Goal: Information Seeking & Learning: Learn about a topic

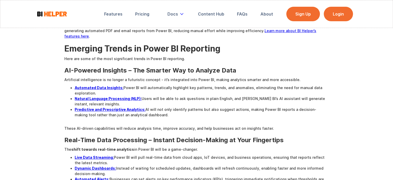
scroll to position [327, 0]
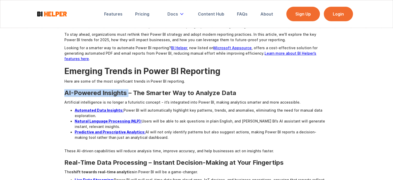
drag, startPoint x: 57, startPoint y: 75, endPoint x: 127, endPoint y: 74, distance: 70.6
click at [124, 65] on div at bounding box center [124, 65] width 0 height 0
click at [149, 89] on h3 "AI-Powered Insights – The Smarter Way to Analyze Data" at bounding box center [196, 93] width 265 height 8
click at [186, 99] on p "Artificial intelligence is no longer a futuristic concept - it’s integrated int…" at bounding box center [196, 101] width 265 height 5
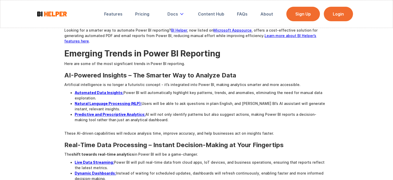
scroll to position [353, 0]
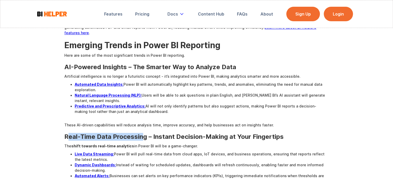
drag, startPoint x: 68, startPoint y: 123, endPoint x: 142, endPoint y: 124, distance: 73.7
click at [142, 133] on h3 "Real-Time Data Processing – Instant Decision-Making at Your Fingertips" at bounding box center [196, 137] width 265 height 8
click at [139, 124] on div at bounding box center [139, 124] width 0 height 0
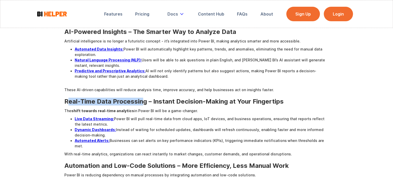
scroll to position [404, 0]
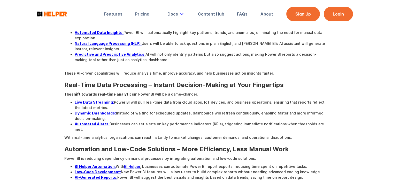
click at [89, 145] on h3 "Automation and Low-Code Solutions – More Efficiency, Less Manual Work" at bounding box center [196, 149] width 265 height 8
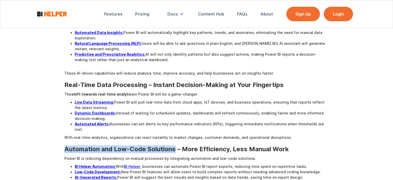
drag, startPoint x: 61, startPoint y: 129, endPoint x: 176, endPoint y: 128, distance: 115.4
click at [176, 128] on div "Key Power BI Trends for 2025 Power BI is set to revolutionize business intellig…" at bounding box center [196, 117] width 393 height 868
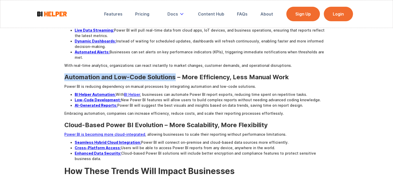
scroll to position [482, 0]
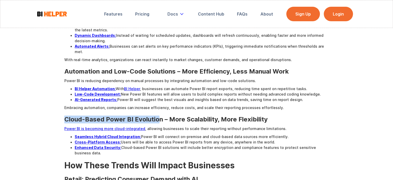
drag, startPoint x: 63, startPoint y: 96, endPoint x: 159, endPoint y: 98, distance: 96.0
click at [159, 98] on div "Key Power BI Trends for 2025 Power BI is set to revolutionize business intellig…" at bounding box center [196, 40] width 393 height 868
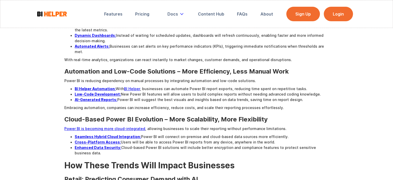
click at [162, 115] on h3 "Cloud-Based Power BI Evolution – More Scalability, More Flexibility" at bounding box center [196, 119] width 265 height 8
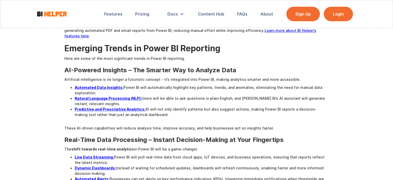
scroll to position [353, 0]
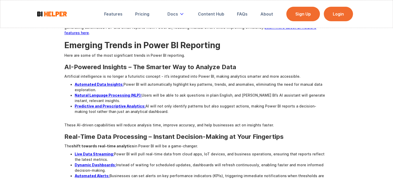
click at [349, 127] on div "Key Power BI Trends for 2025 Power BI is set to revolutionize business intellig…" at bounding box center [196, 169] width 393 height 868
